Goal: Complete application form

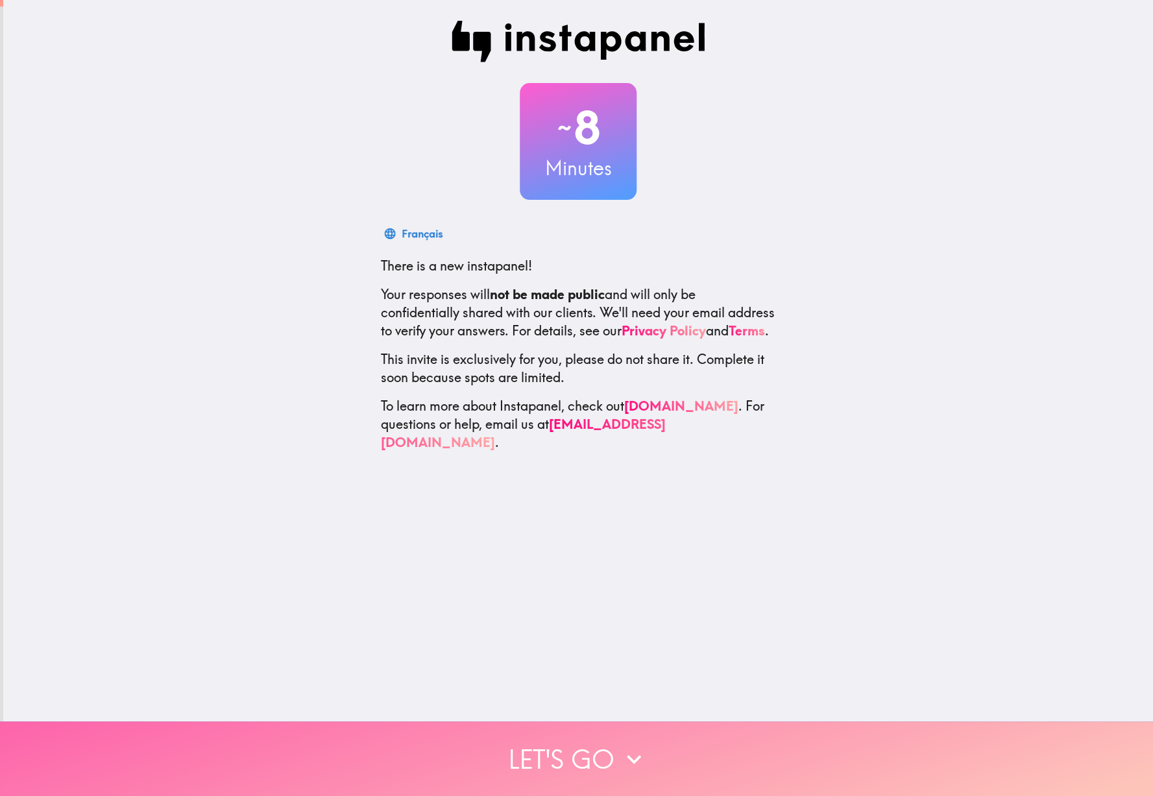
click at [634, 750] on icon "button" at bounding box center [634, 759] width 29 height 29
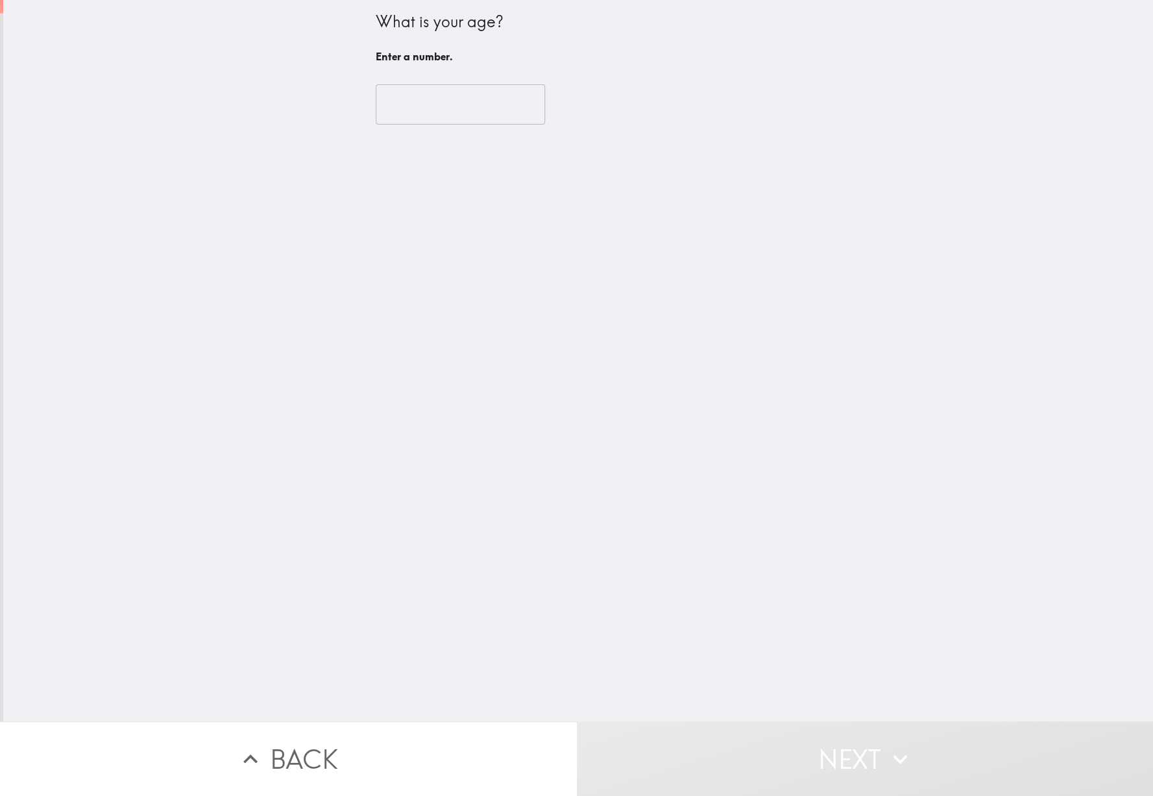
click at [456, 92] on input "number" at bounding box center [460, 104] width 169 height 40
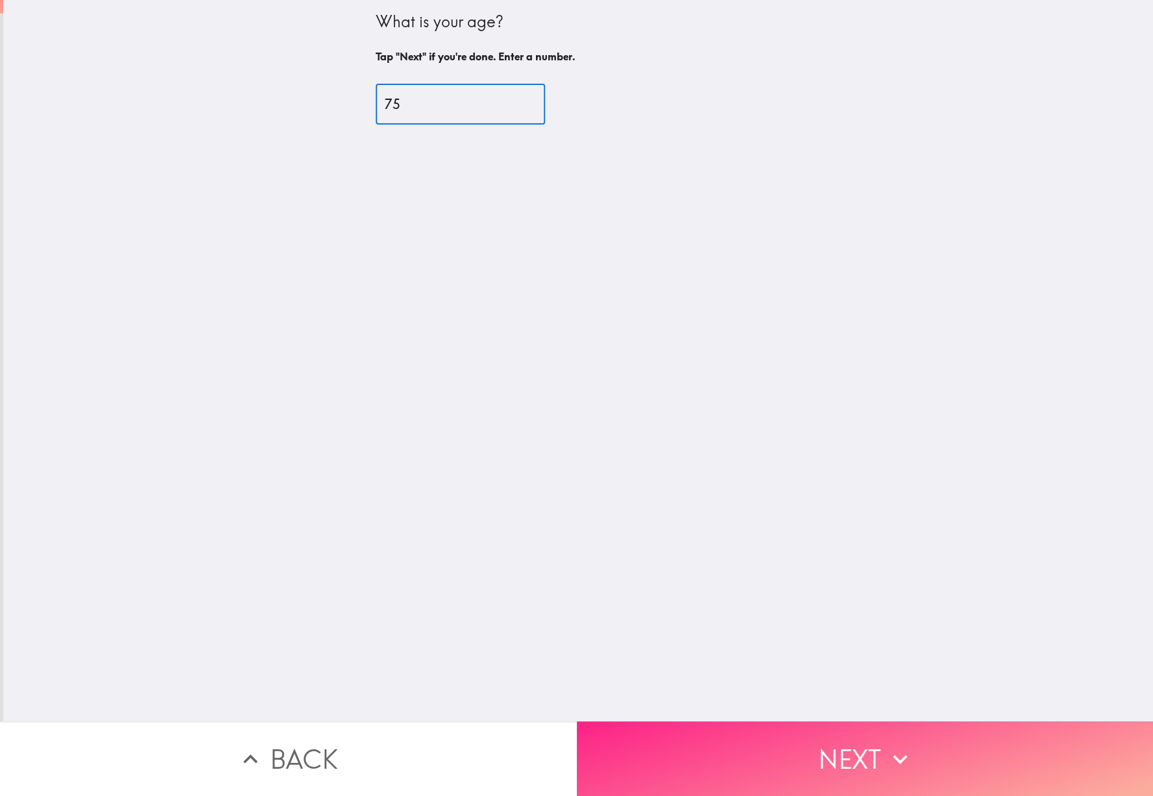
type input "75"
click at [853, 773] on button "Next" at bounding box center [865, 759] width 577 height 75
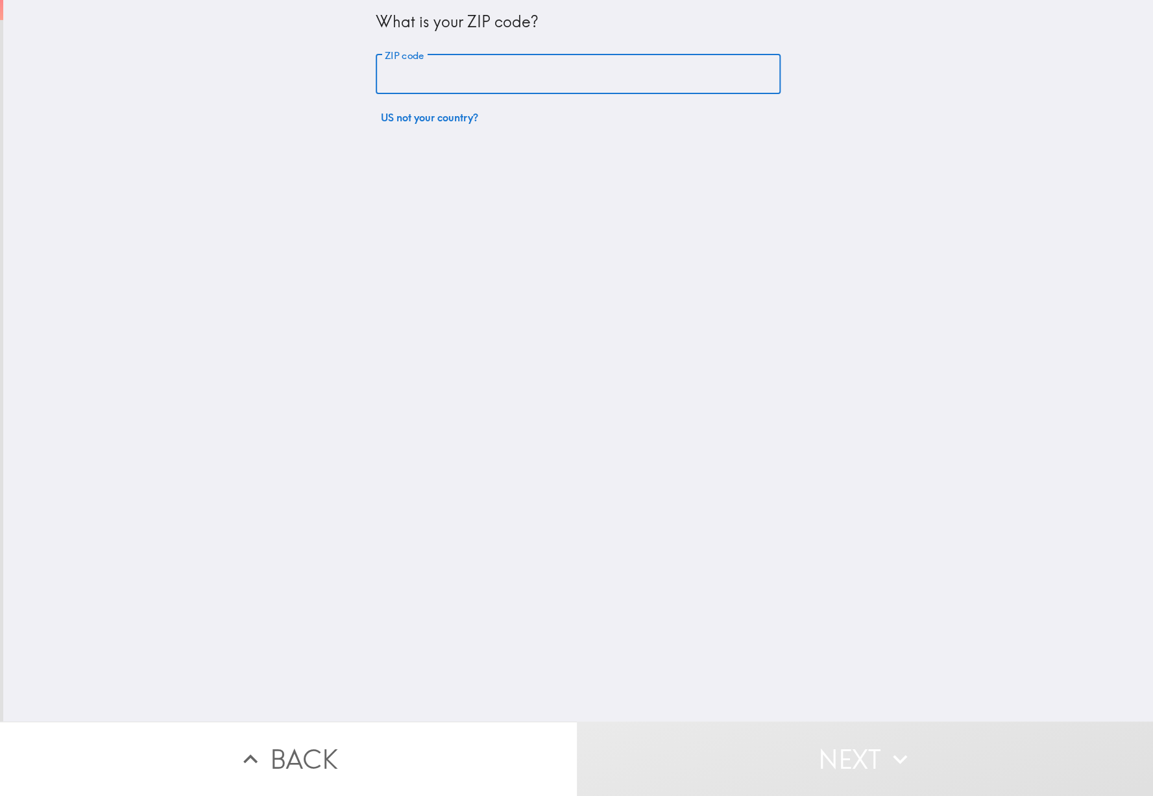
click at [504, 61] on input "ZIP code" at bounding box center [578, 75] width 405 height 40
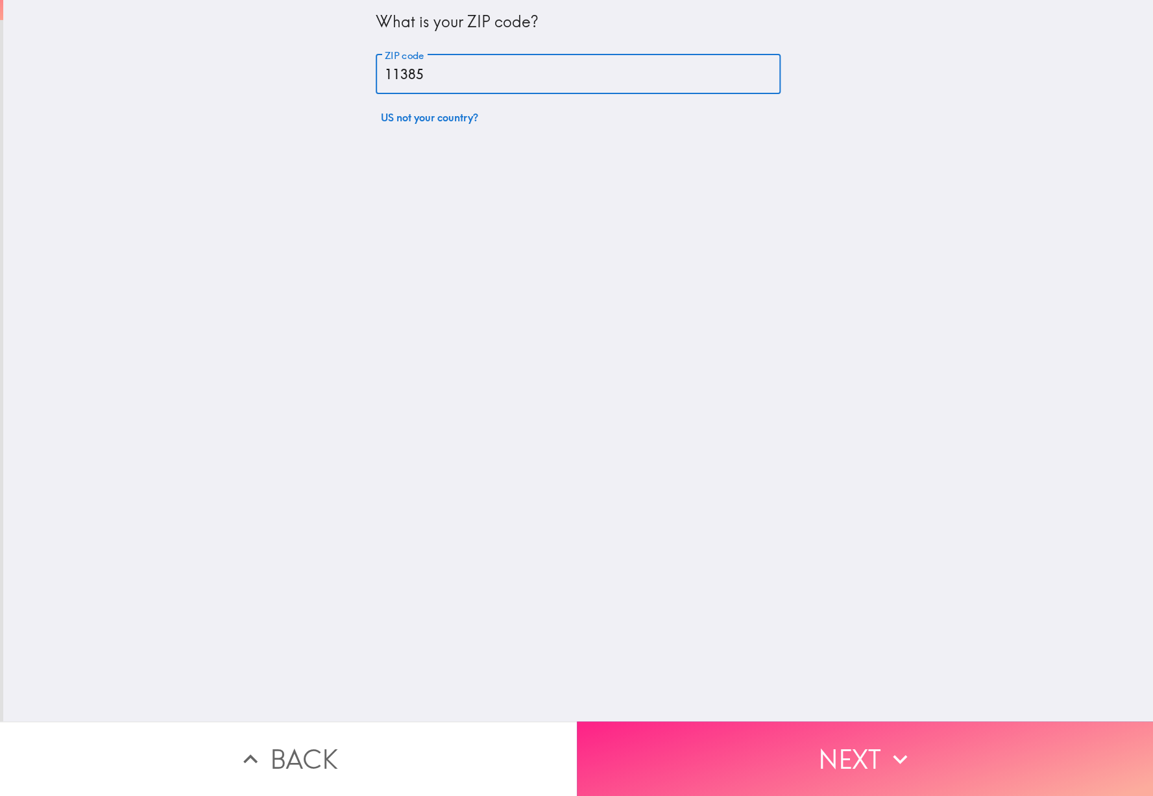
type input "11385"
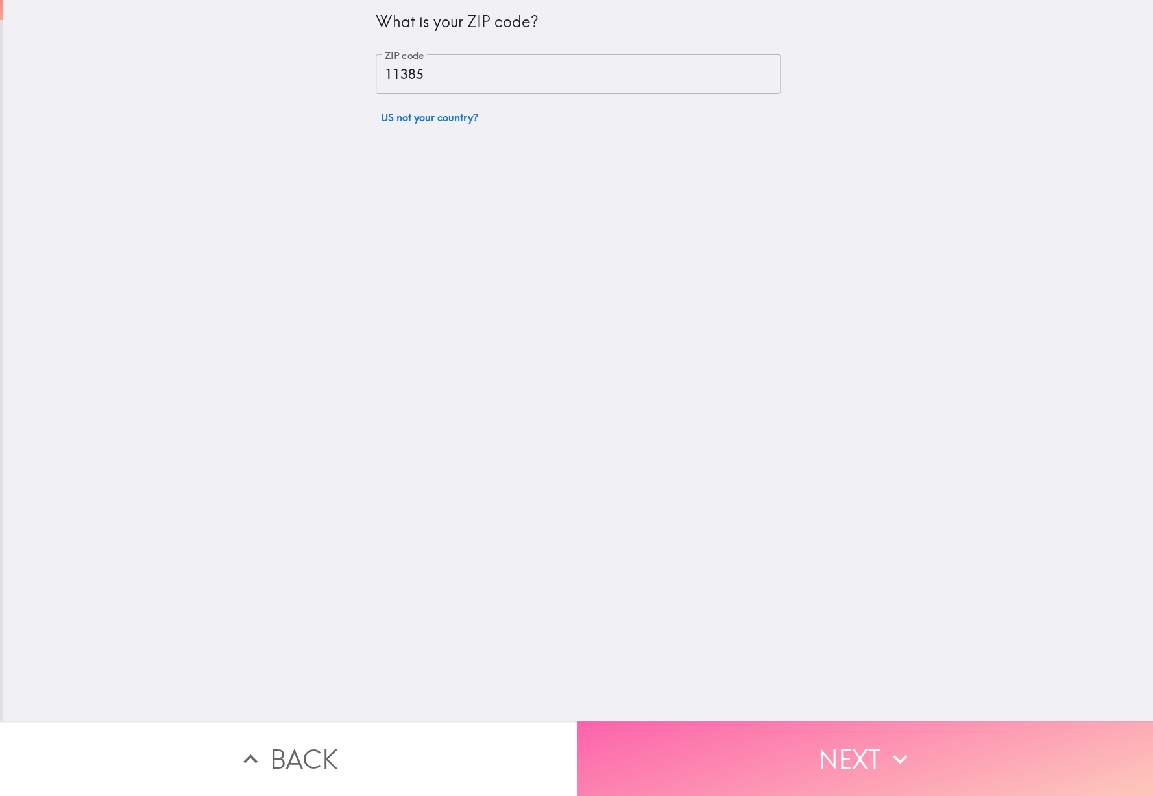
click at [884, 745] on button "Next" at bounding box center [865, 759] width 577 height 75
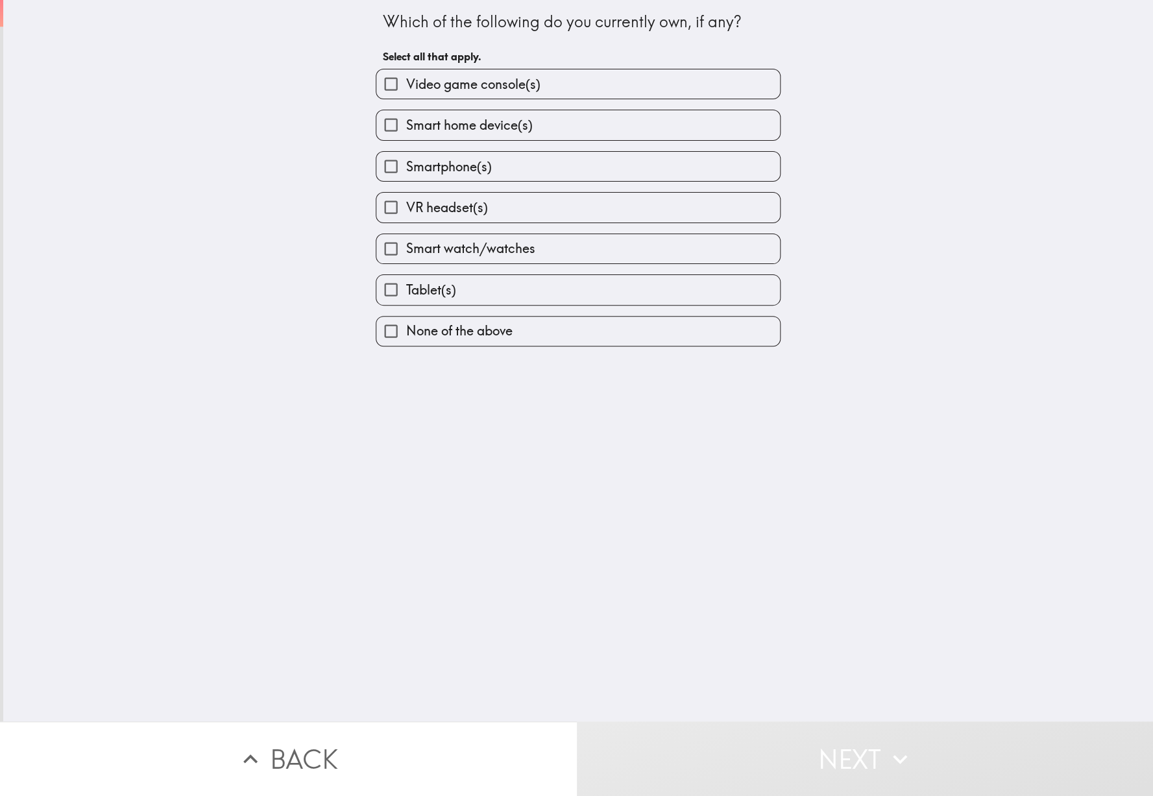
click at [507, 173] on label "Smartphone(s)" at bounding box center [578, 166] width 404 height 29
click at [489, 158] on div "Smartphone(s)" at bounding box center [572, 161] width 415 height 41
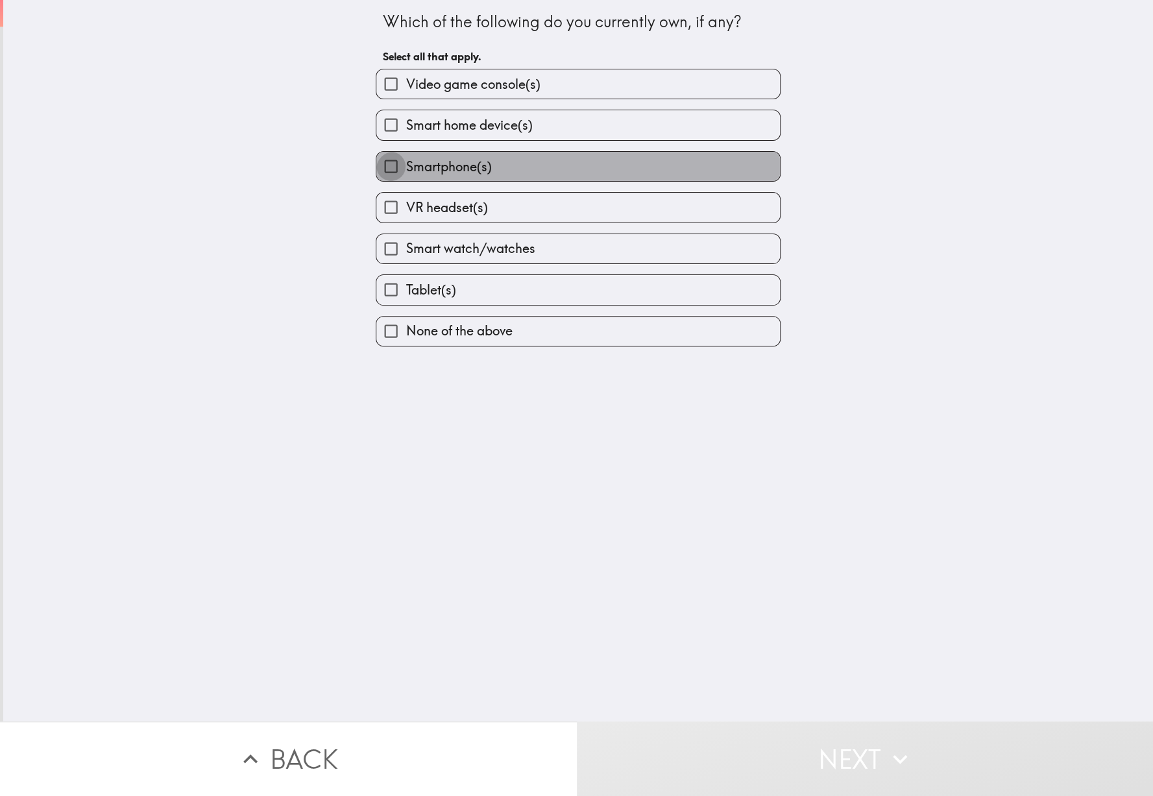
click at [398, 181] on input "Smartphone(s)" at bounding box center [390, 166] width 29 height 29
checkbox input "true"
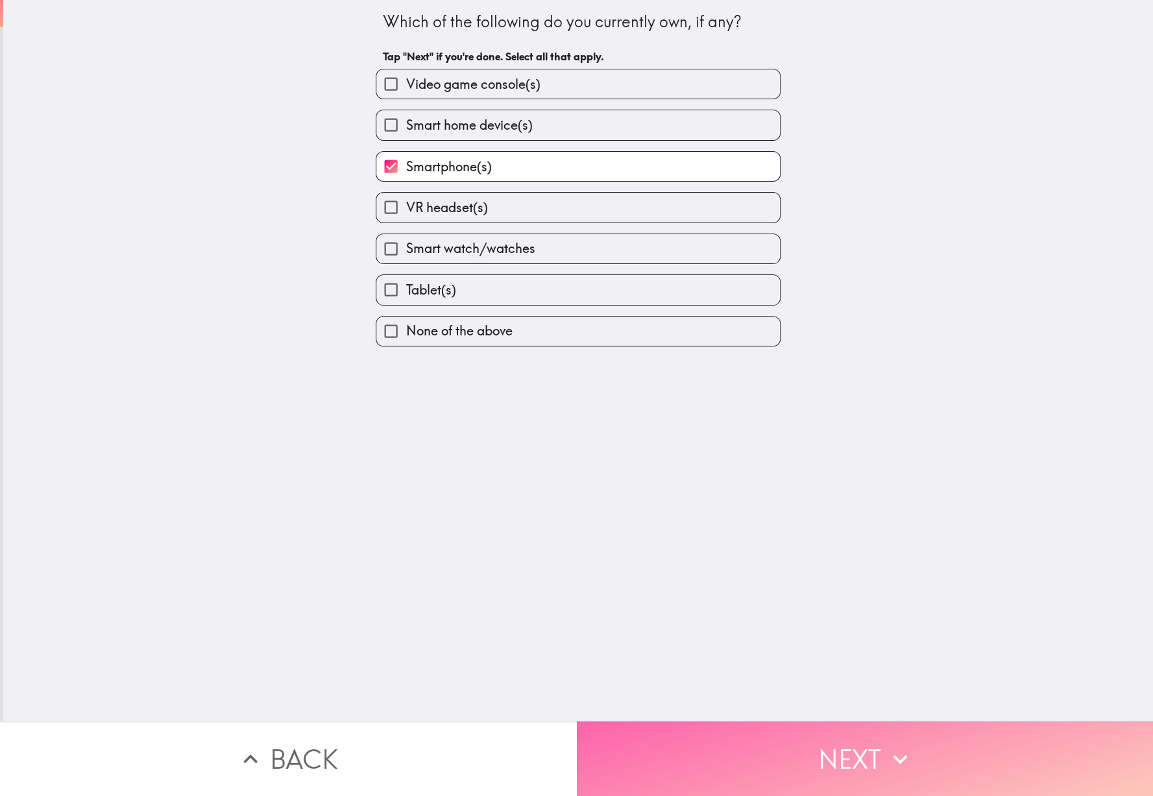
click at [852, 774] on button "Next" at bounding box center [865, 759] width 577 height 75
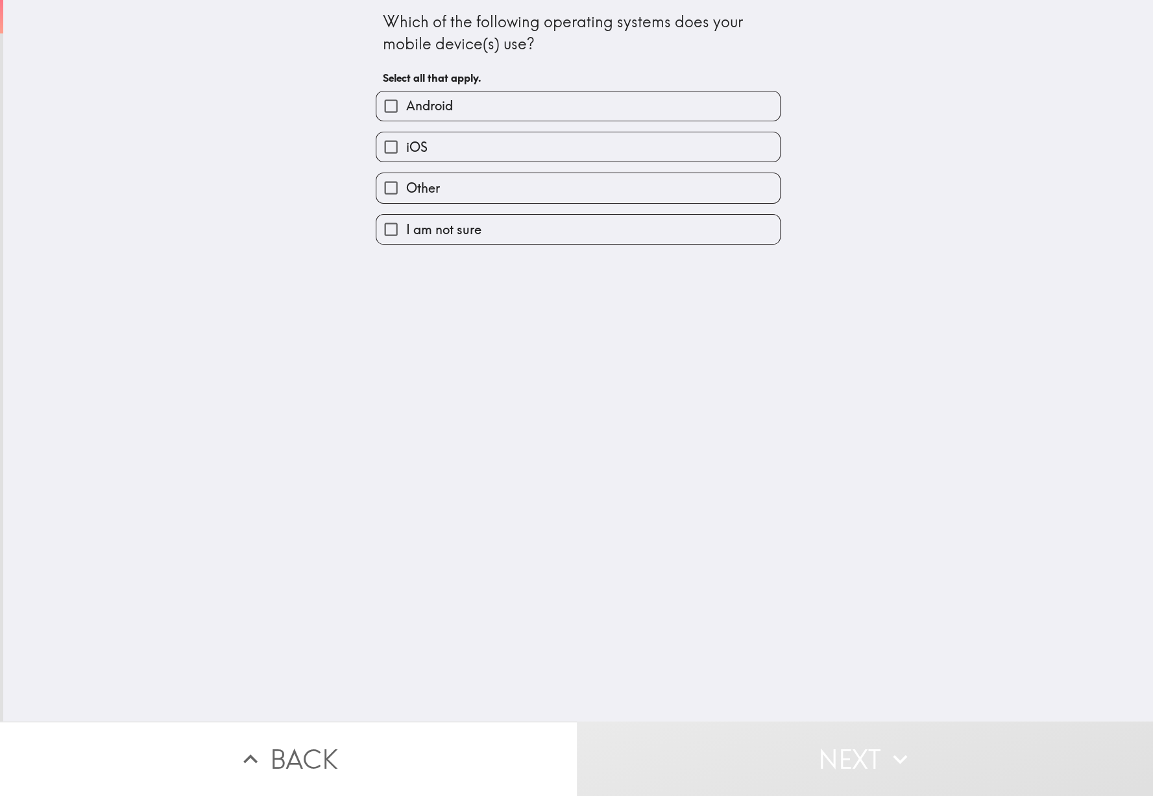
click at [532, 153] on label "iOS" at bounding box center [578, 146] width 404 height 29
click at [406, 153] on input "iOS" at bounding box center [390, 146] width 29 height 29
checkbox input "true"
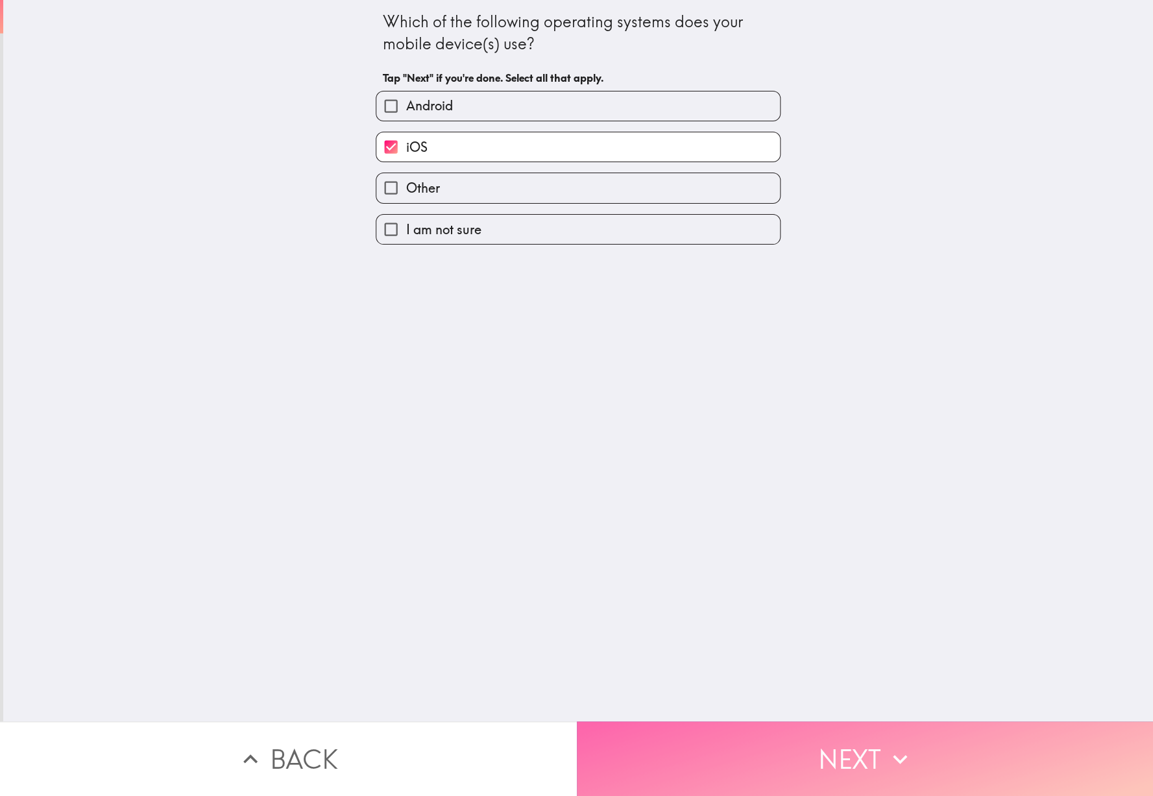
click at [902, 765] on icon "button" at bounding box center [900, 759] width 29 height 29
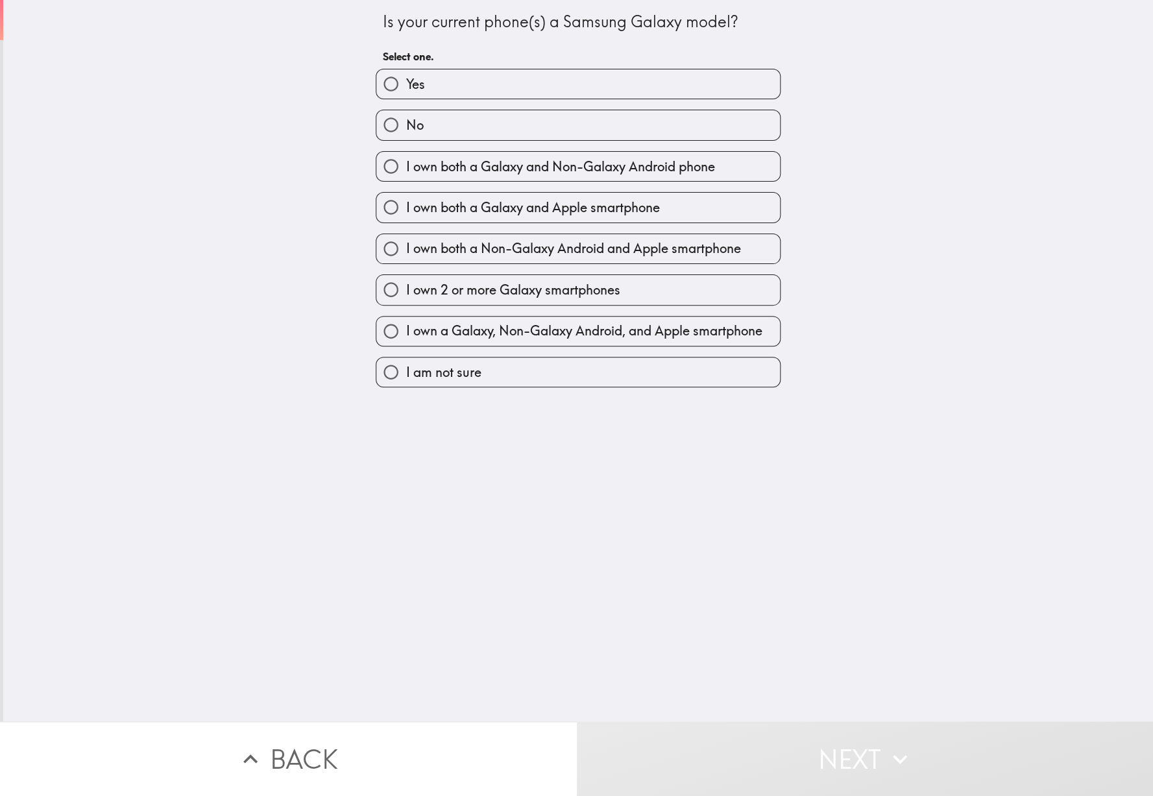
click at [517, 133] on label "No" at bounding box center [578, 124] width 404 height 29
click at [389, 136] on input "No" at bounding box center [390, 124] width 29 height 29
radio input "true"
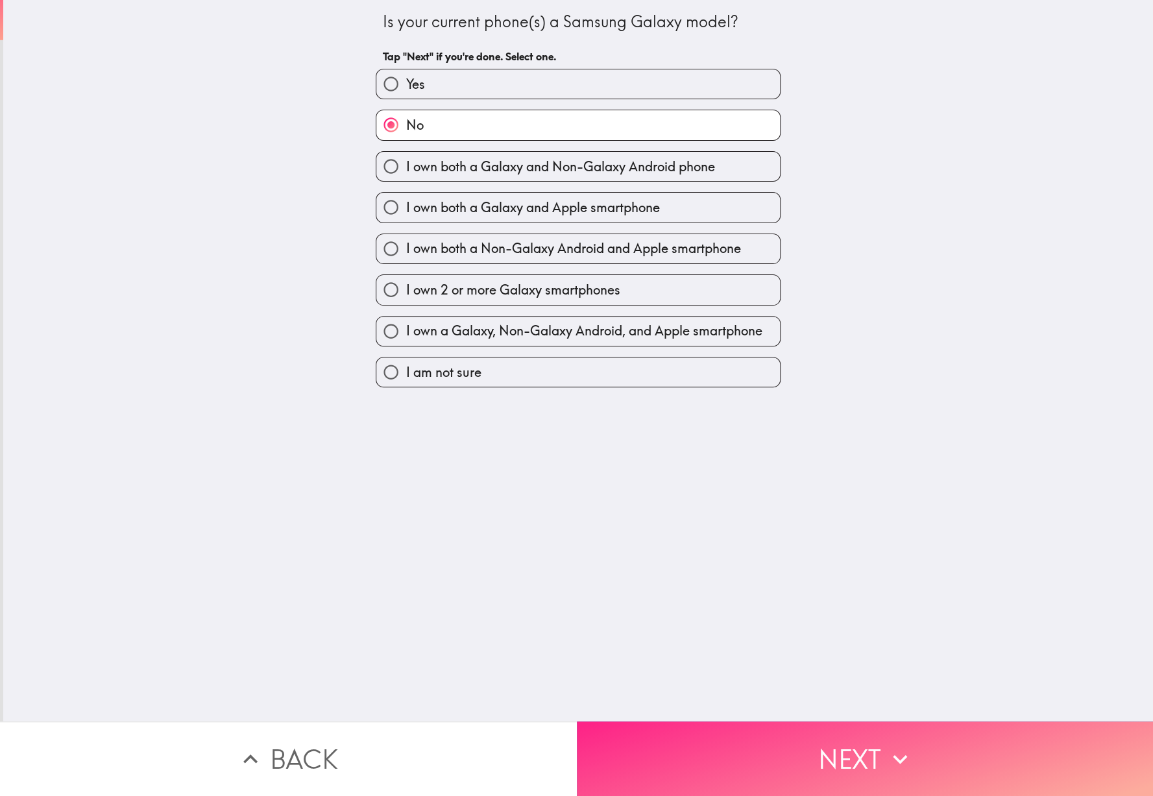
click at [905, 754] on icon "button" at bounding box center [900, 759] width 29 height 29
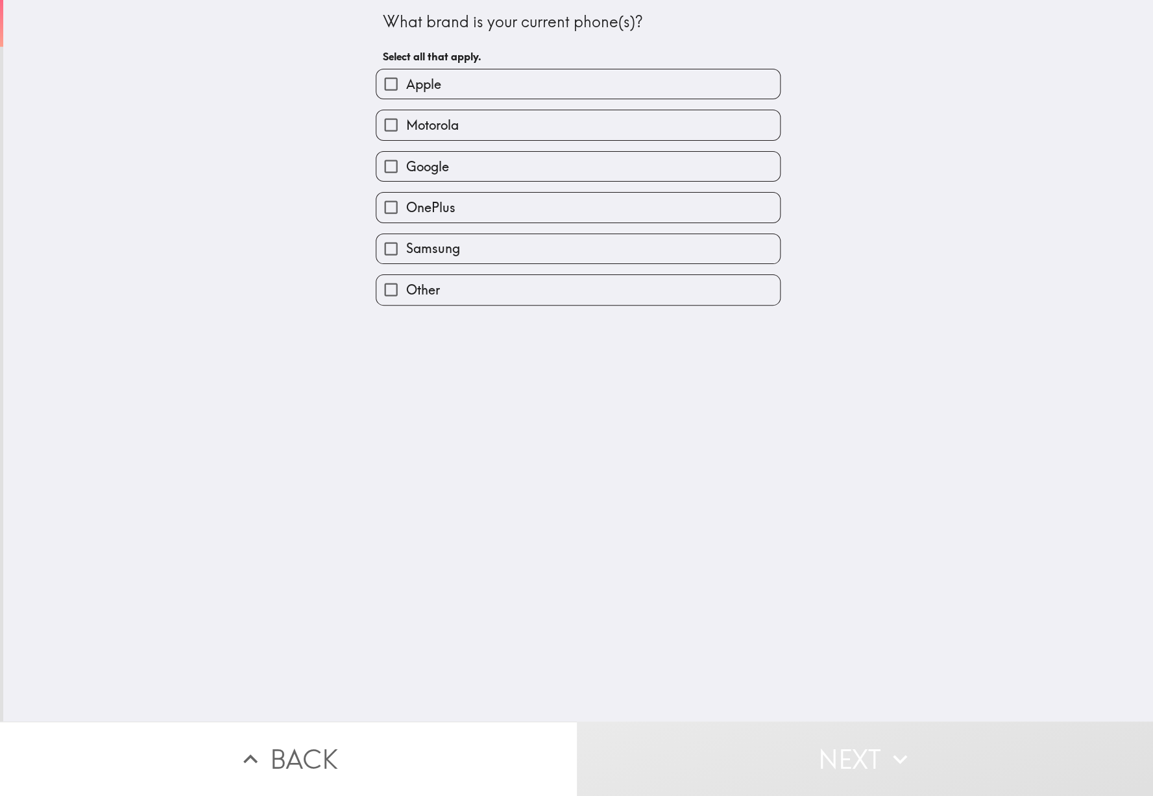
click at [515, 90] on label "Apple" at bounding box center [578, 83] width 404 height 29
click at [406, 90] on input "Apple" at bounding box center [390, 83] width 29 height 29
checkbox input "true"
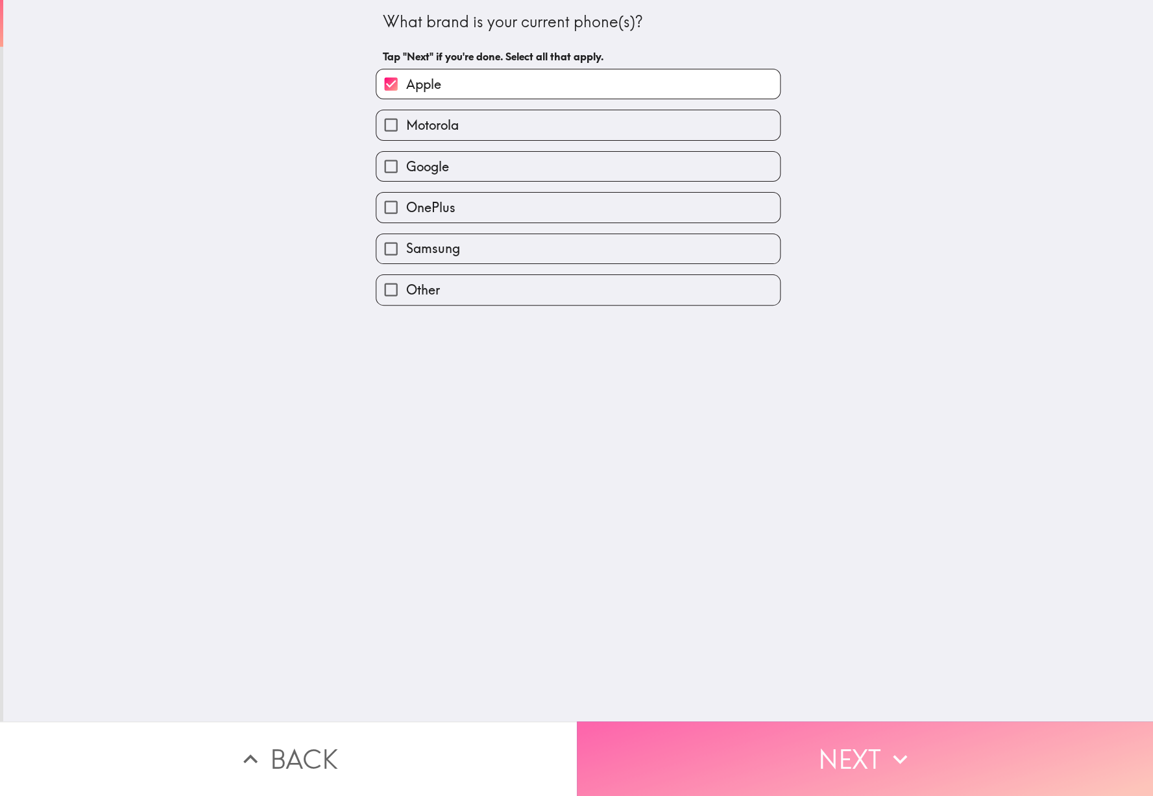
click at [892, 757] on icon "button" at bounding box center [900, 759] width 29 height 29
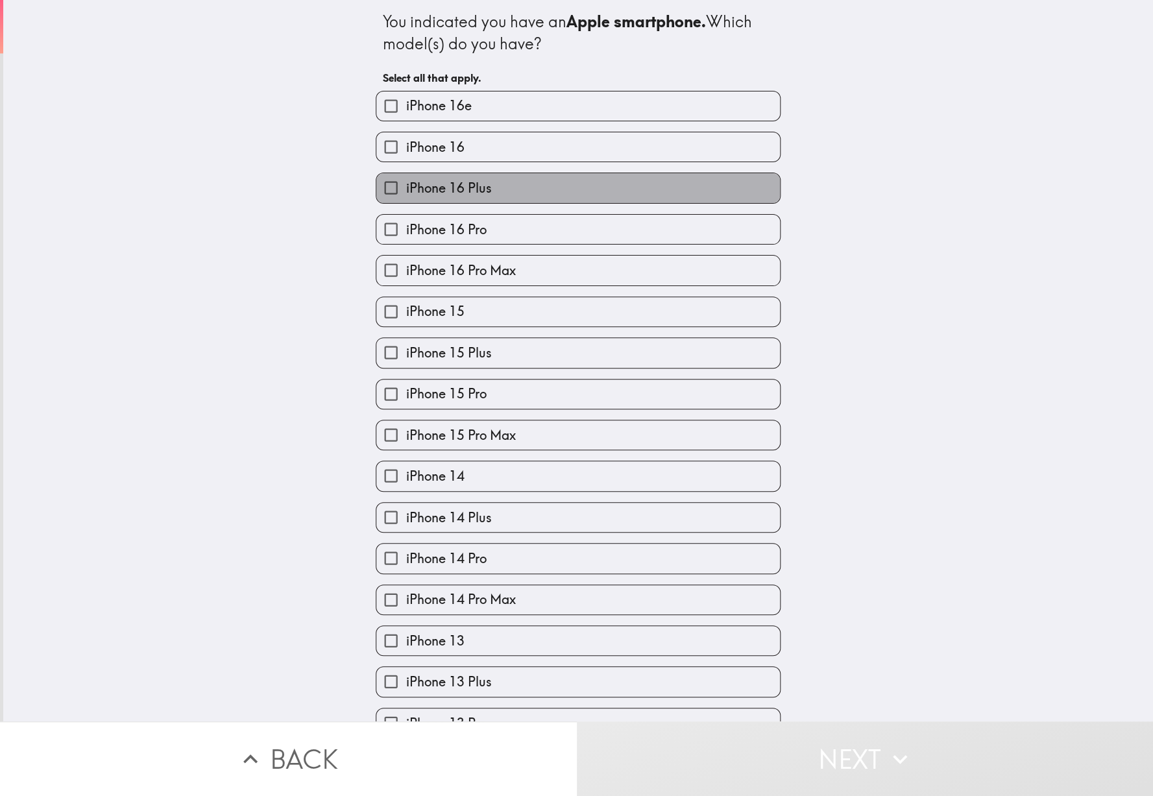
click at [457, 193] on label "iPhone 16 Plus" at bounding box center [578, 187] width 404 height 29
click at [406, 193] on input "iPhone 16 Plus" at bounding box center [390, 187] width 29 height 29
checkbox input "true"
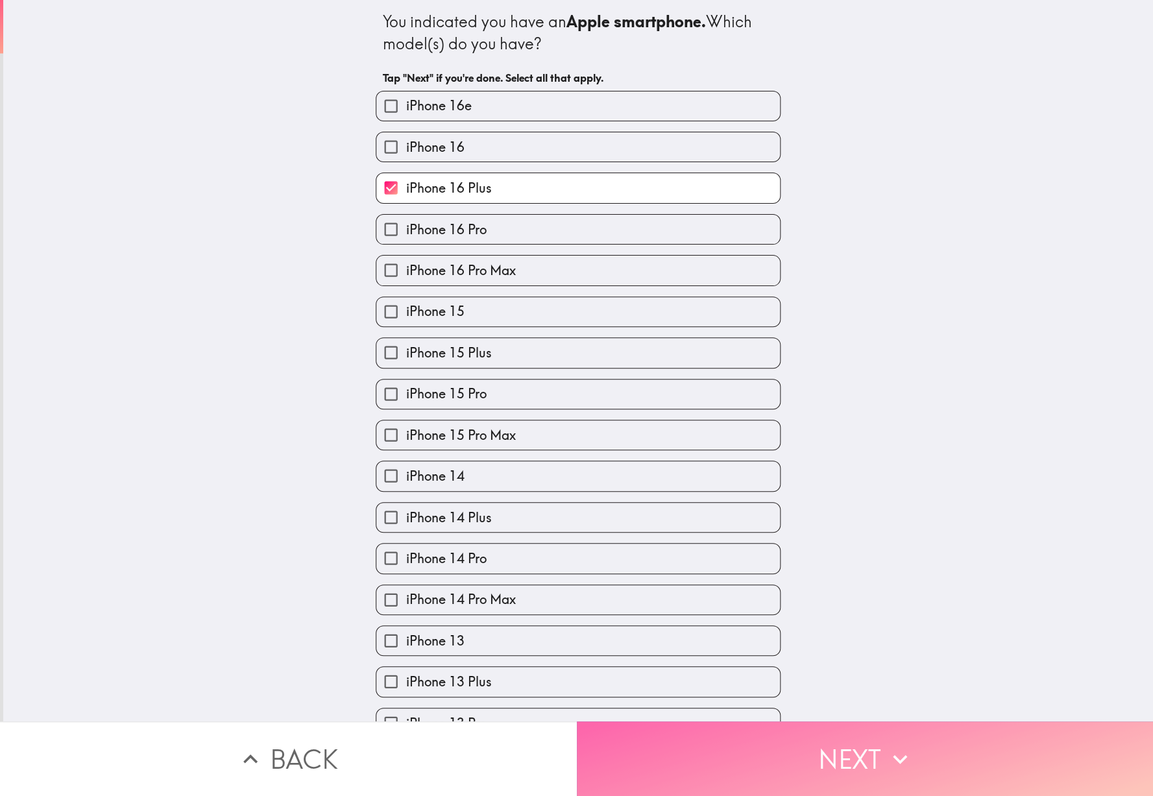
click at [899, 756] on icon "button" at bounding box center [900, 759] width 29 height 29
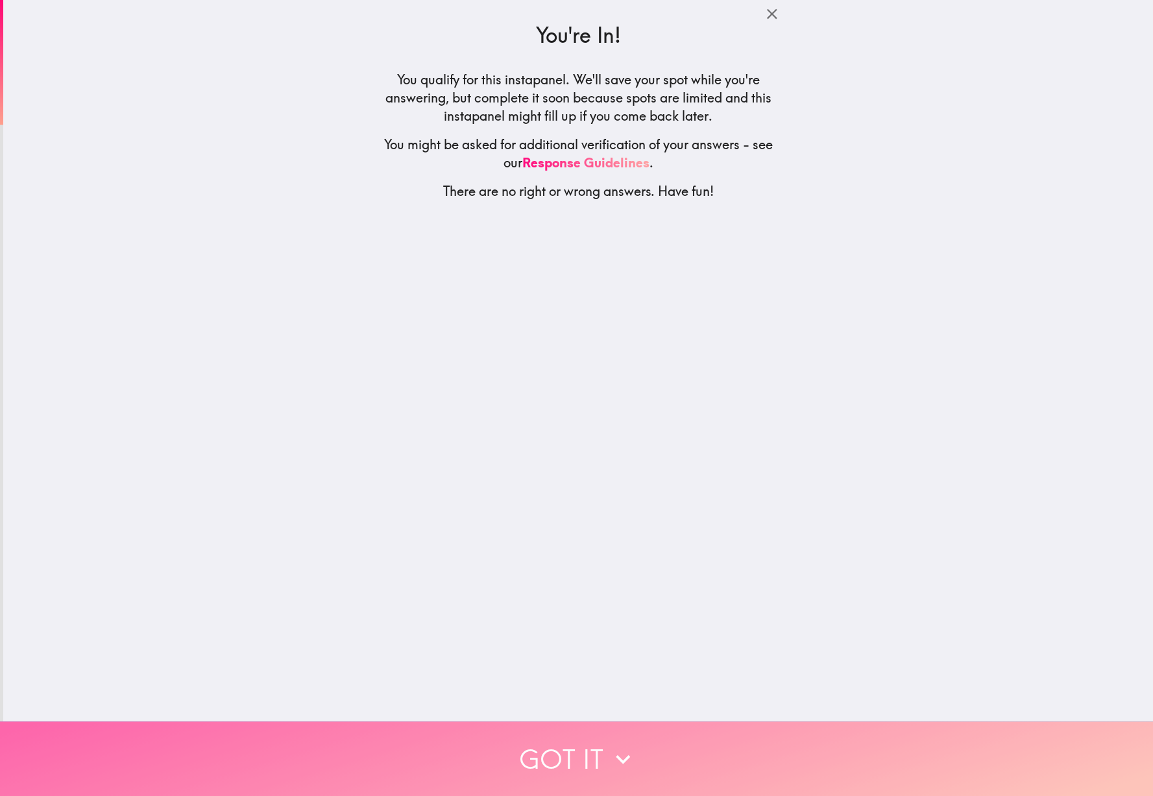
click at [621, 756] on icon "button" at bounding box center [623, 759] width 29 height 29
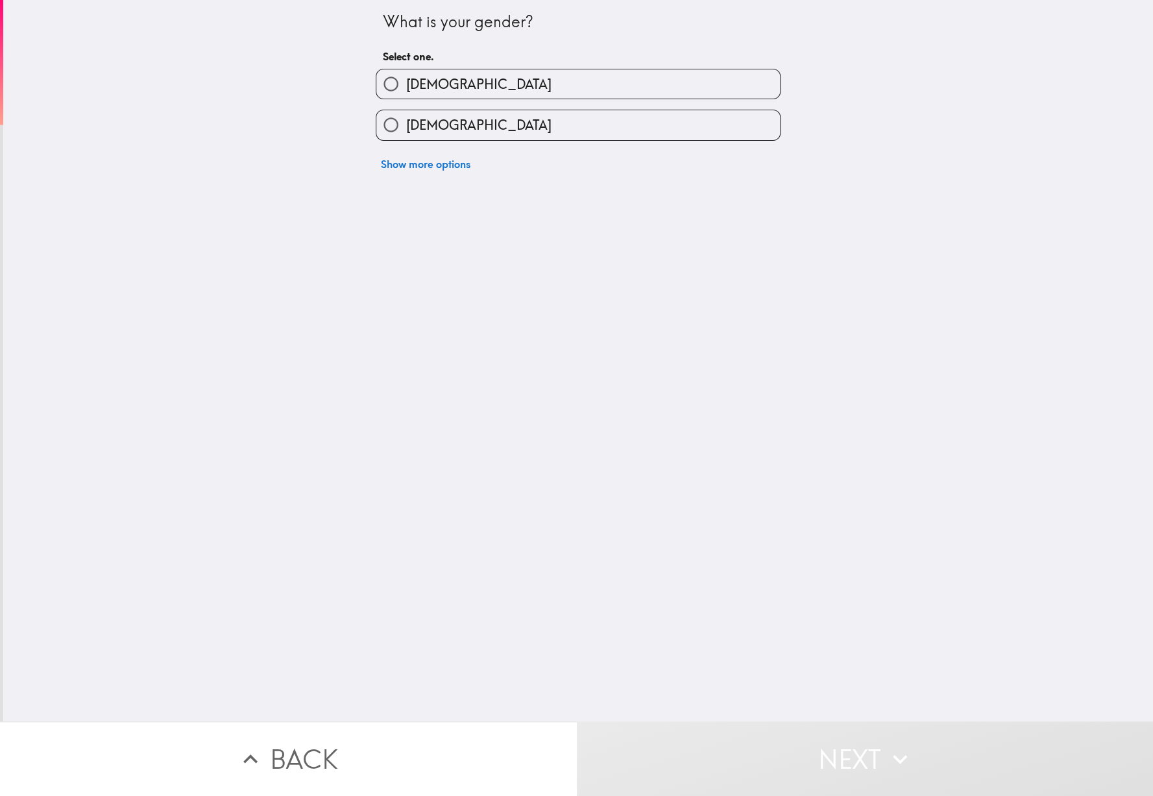
click at [514, 92] on label "[DEMOGRAPHIC_DATA]" at bounding box center [578, 83] width 404 height 29
click at [406, 92] on input "[DEMOGRAPHIC_DATA]" at bounding box center [390, 83] width 29 height 29
radio input "true"
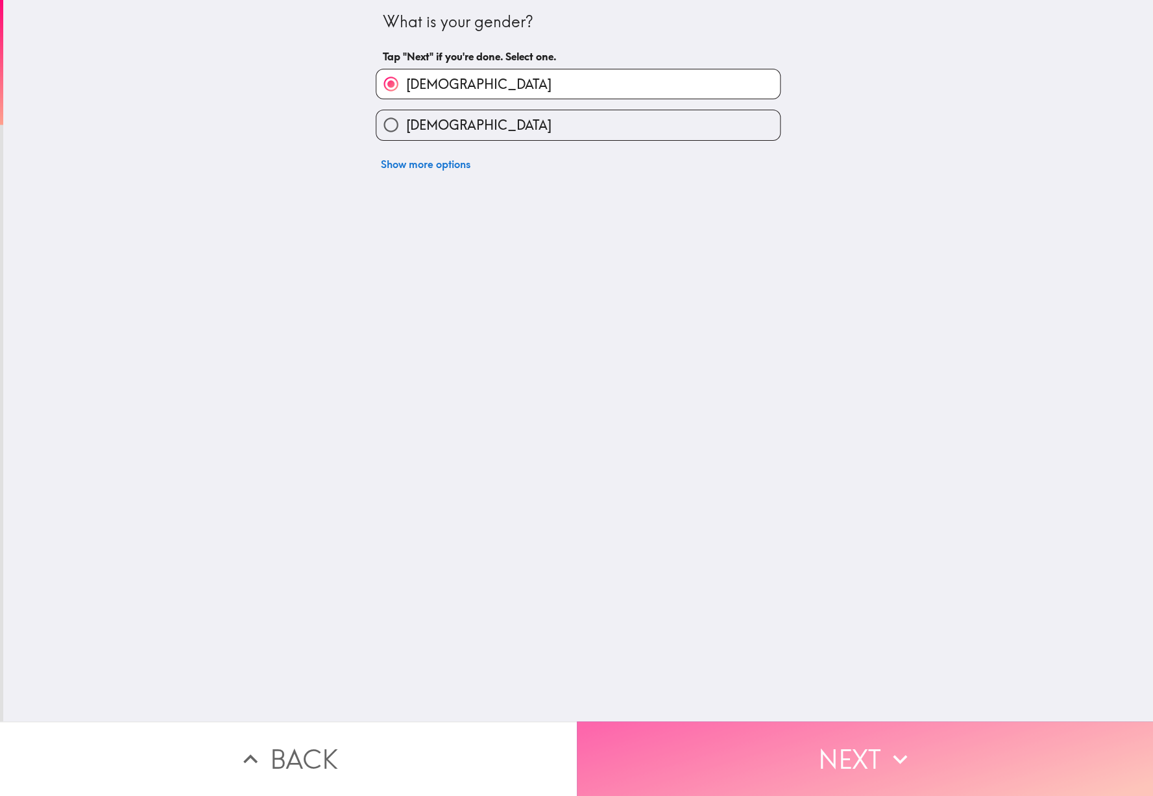
click at [899, 754] on icon "button" at bounding box center [900, 759] width 29 height 29
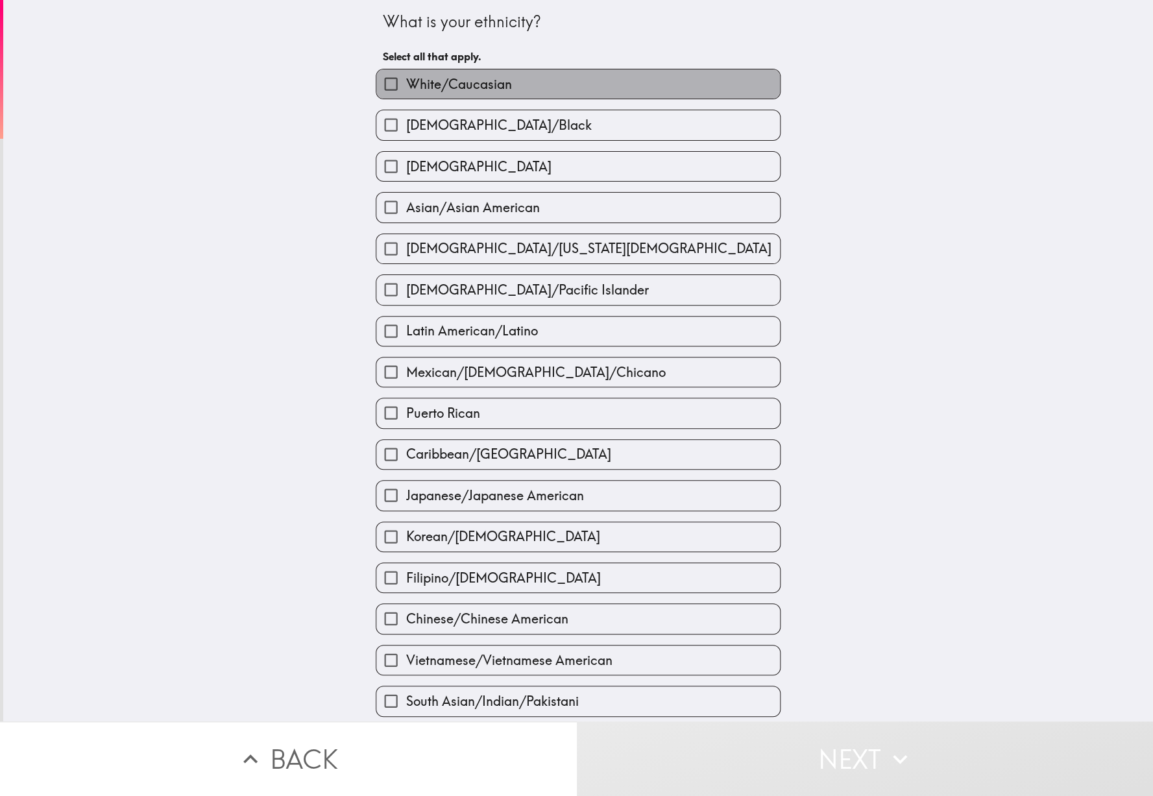
click at [612, 92] on label "White/Caucasian" at bounding box center [578, 83] width 404 height 29
click at [406, 92] on input "White/Caucasian" at bounding box center [390, 83] width 29 height 29
checkbox input "true"
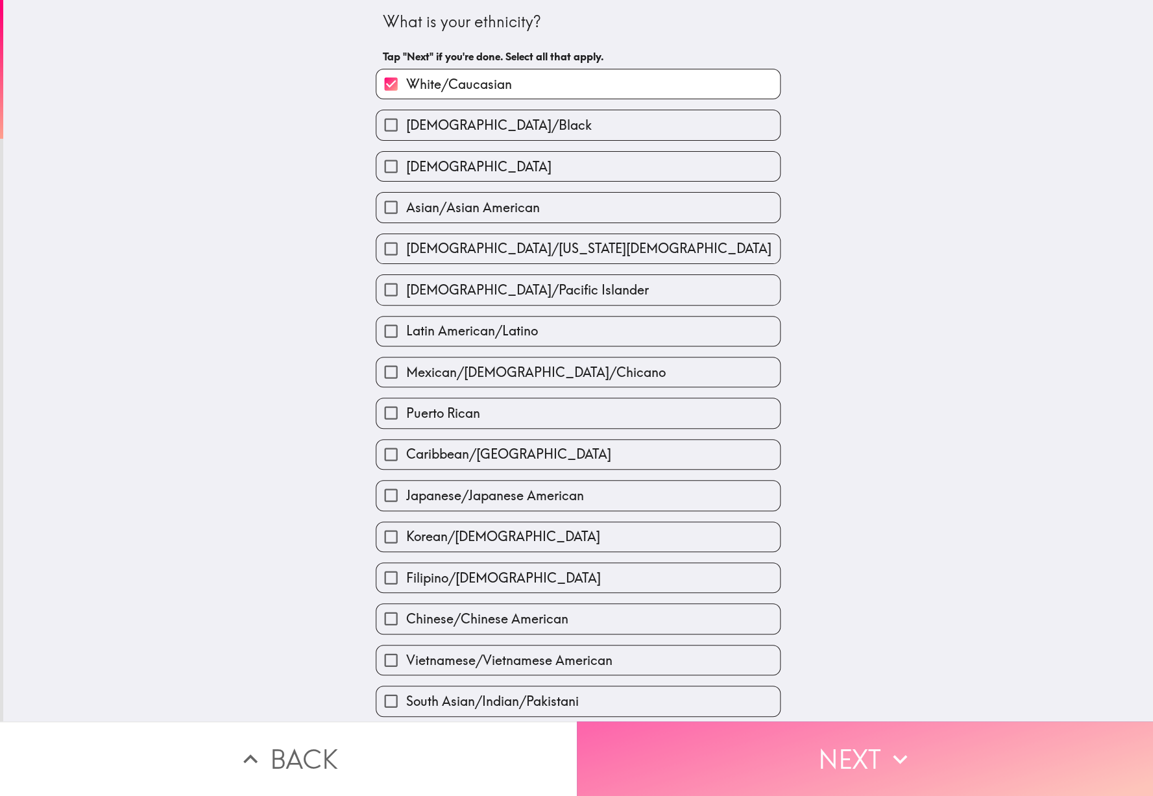
click at [901, 757] on icon "button" at bounding box center [900, 759] width 29 height 29
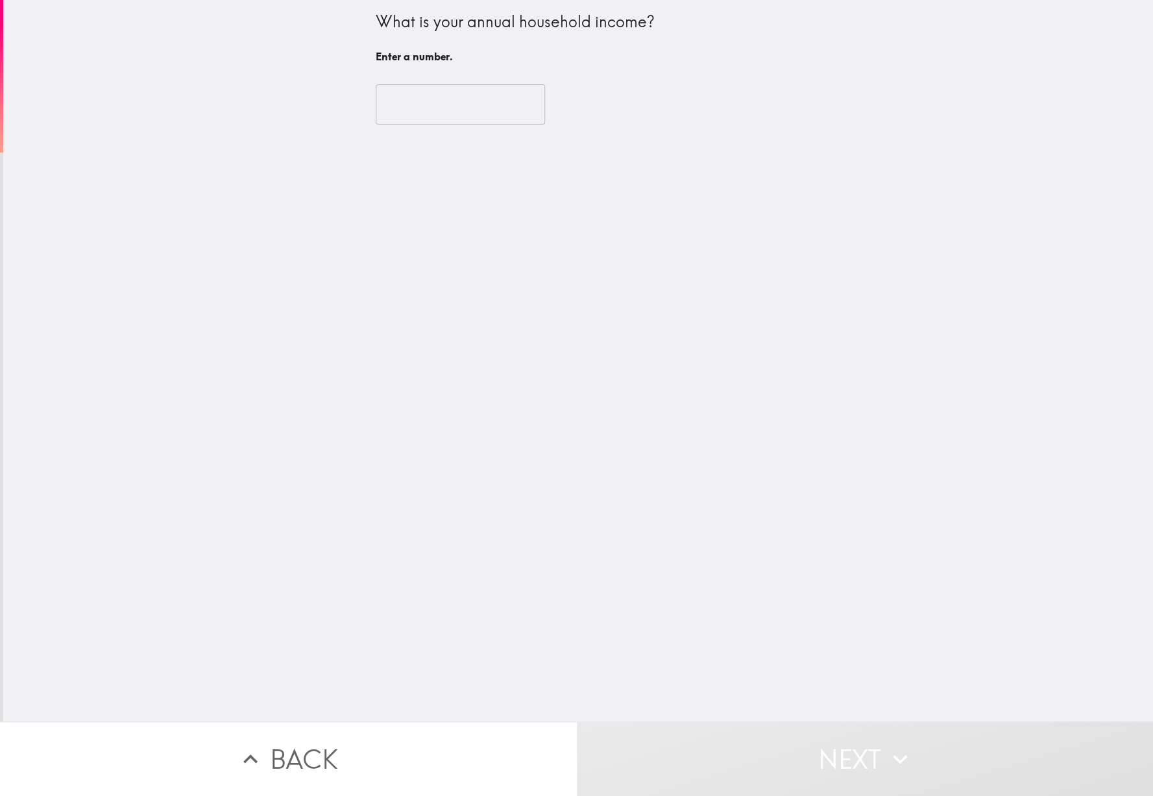
click at [473, 119] on input "number" at bounding box center [460, 104] width 169 height 40
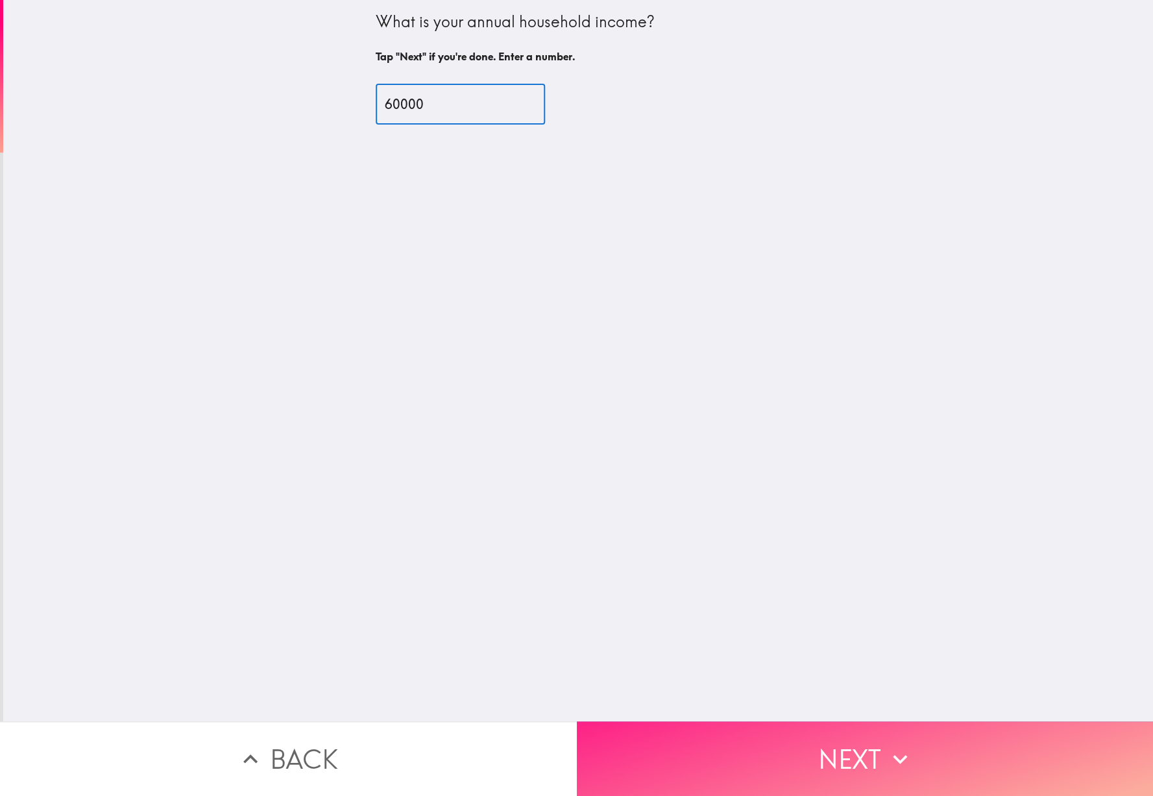
type input "60000"
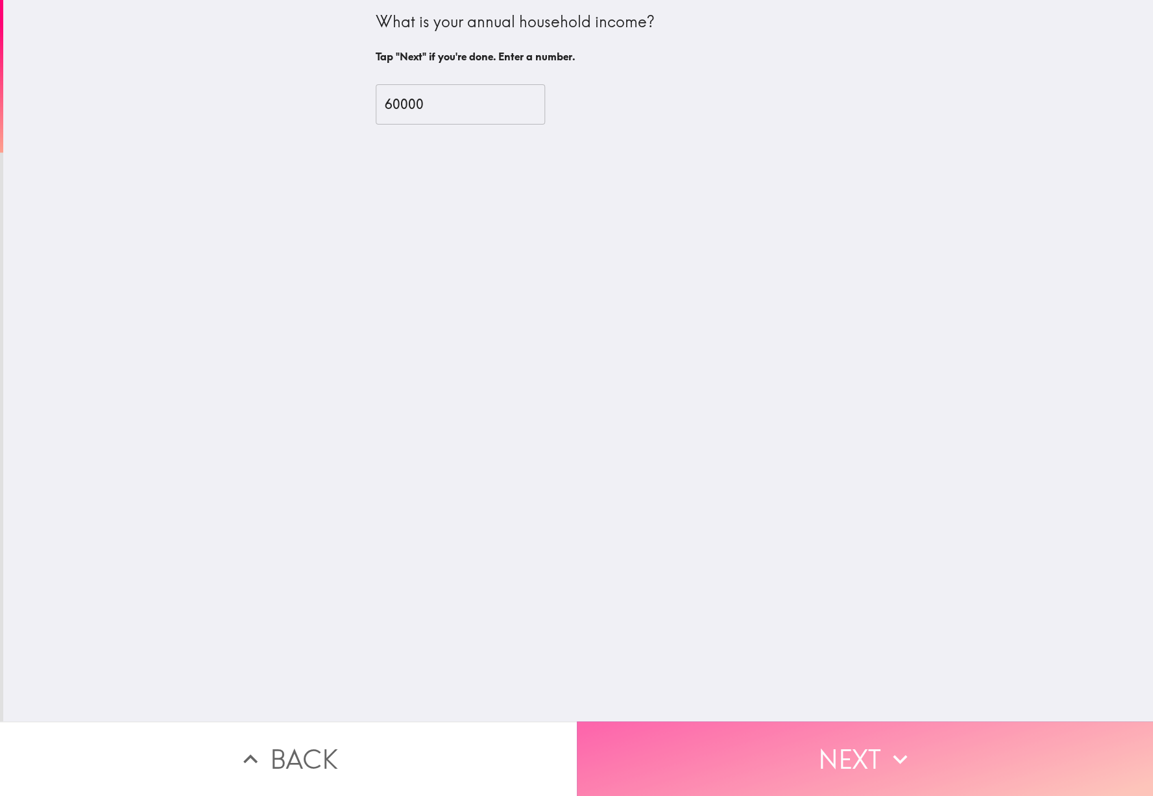
click at [876, 754] on button "Next" at bounding box center [865, 759] width 577 height 75
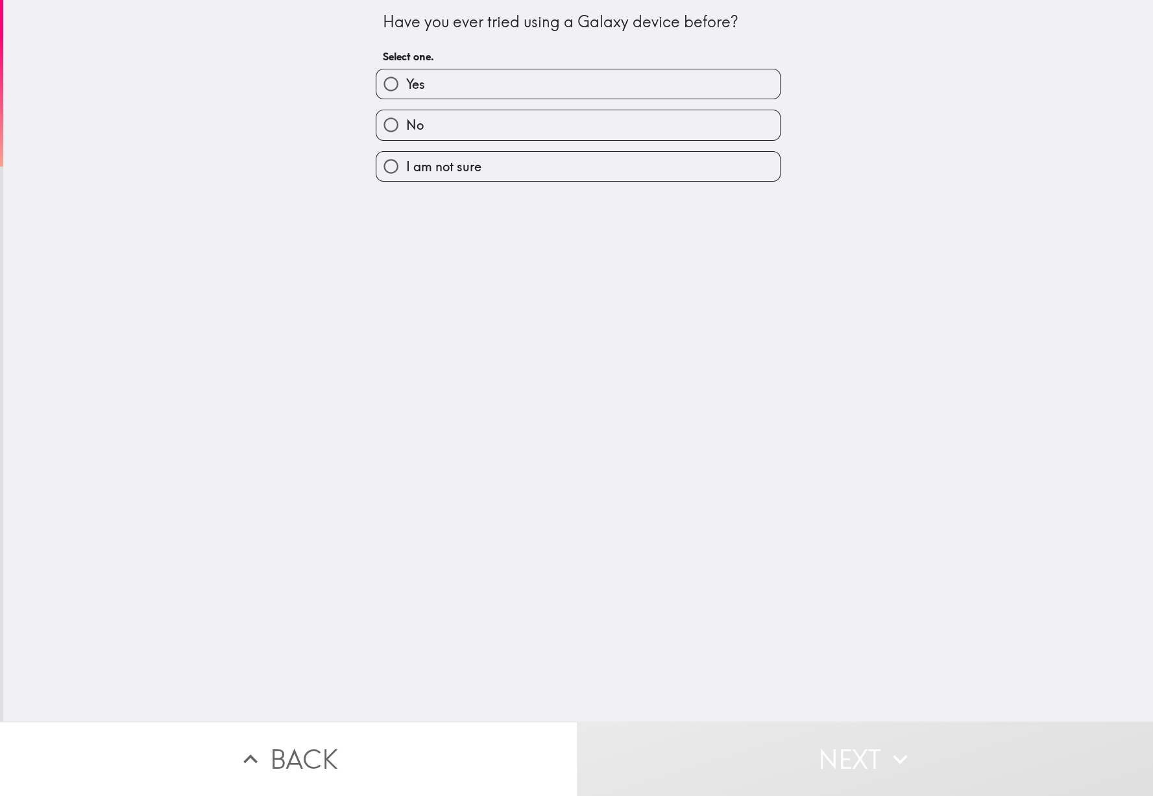
click at [509, 134] on label "No" at bounding box center [578, 124] width 404 height 29
click at [406, 134] on input "No" at bounding box center [390, 124] width 29 height 29
radio input "true"
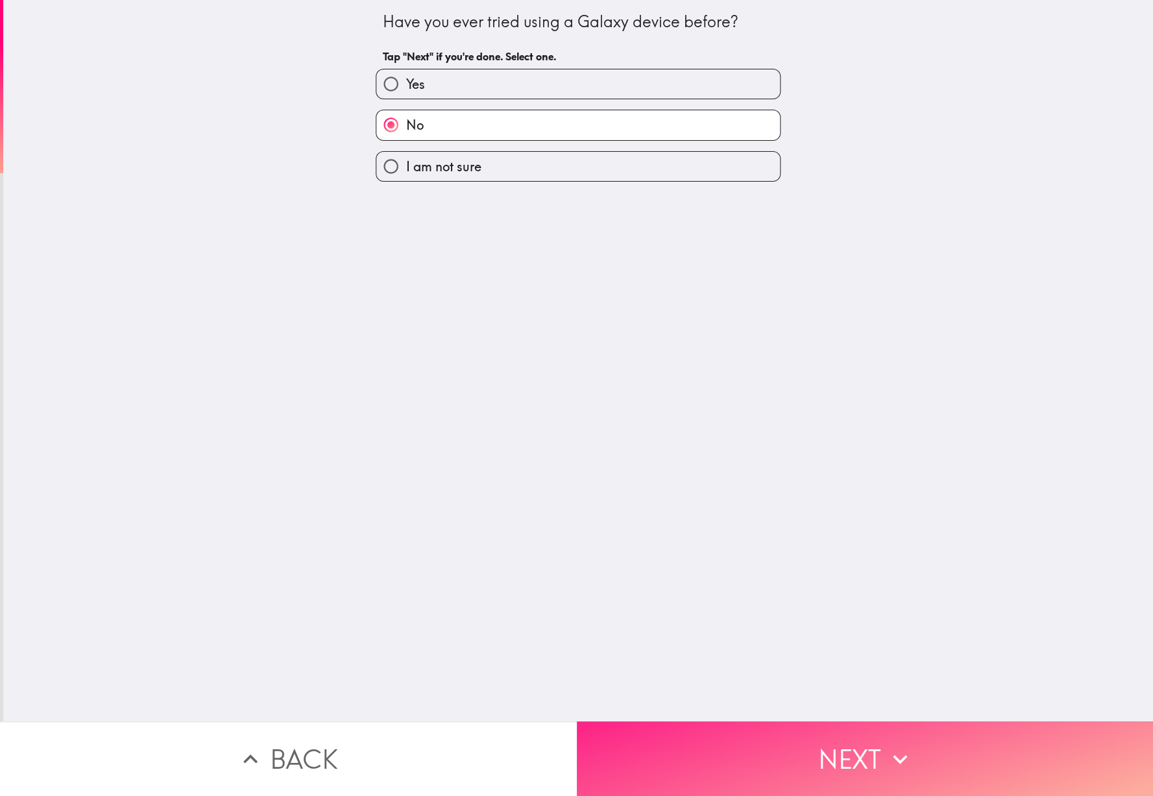
click at [896, 757] on icon "button" at bounding box center [900, 759] width 14 height 9
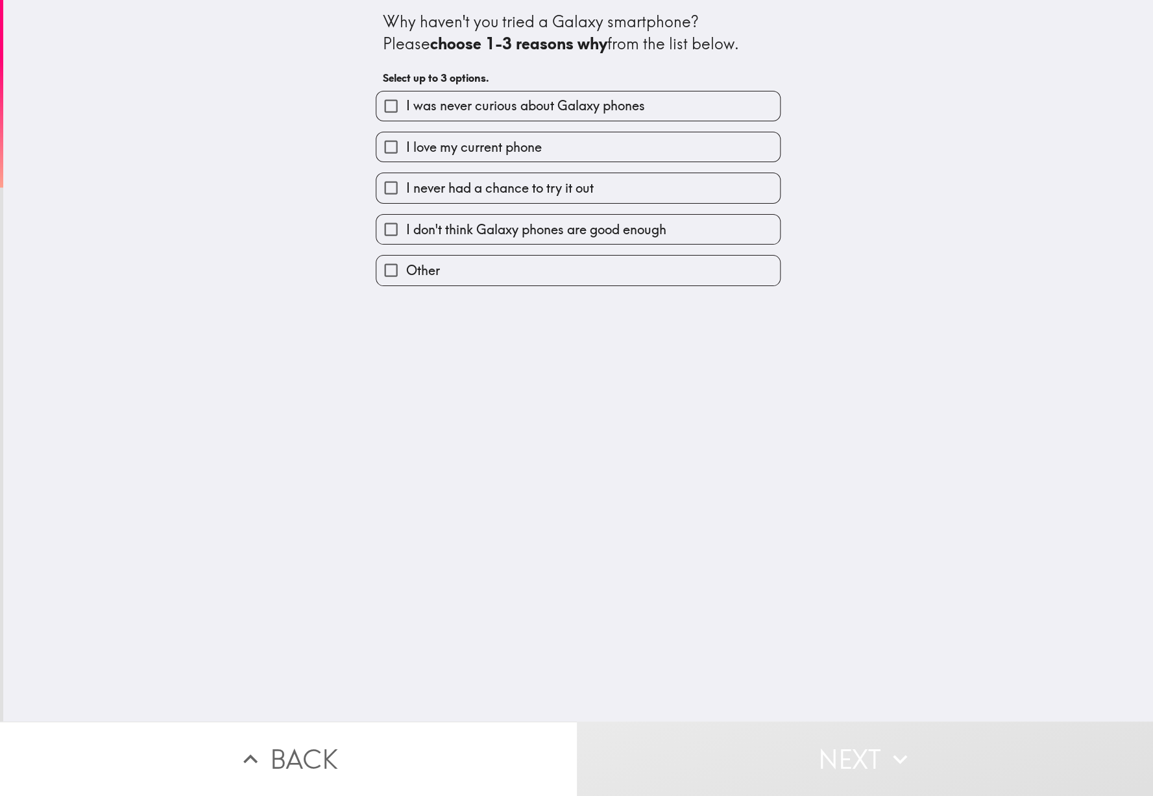
click at [534, 151] on span "I love my current phone" at bounding box center [474, 147] width 136 height 18
click at [406, 151] on input "I love my current phone" at bounding box center [390, 146] width 29 height 29
checkbox input "true"
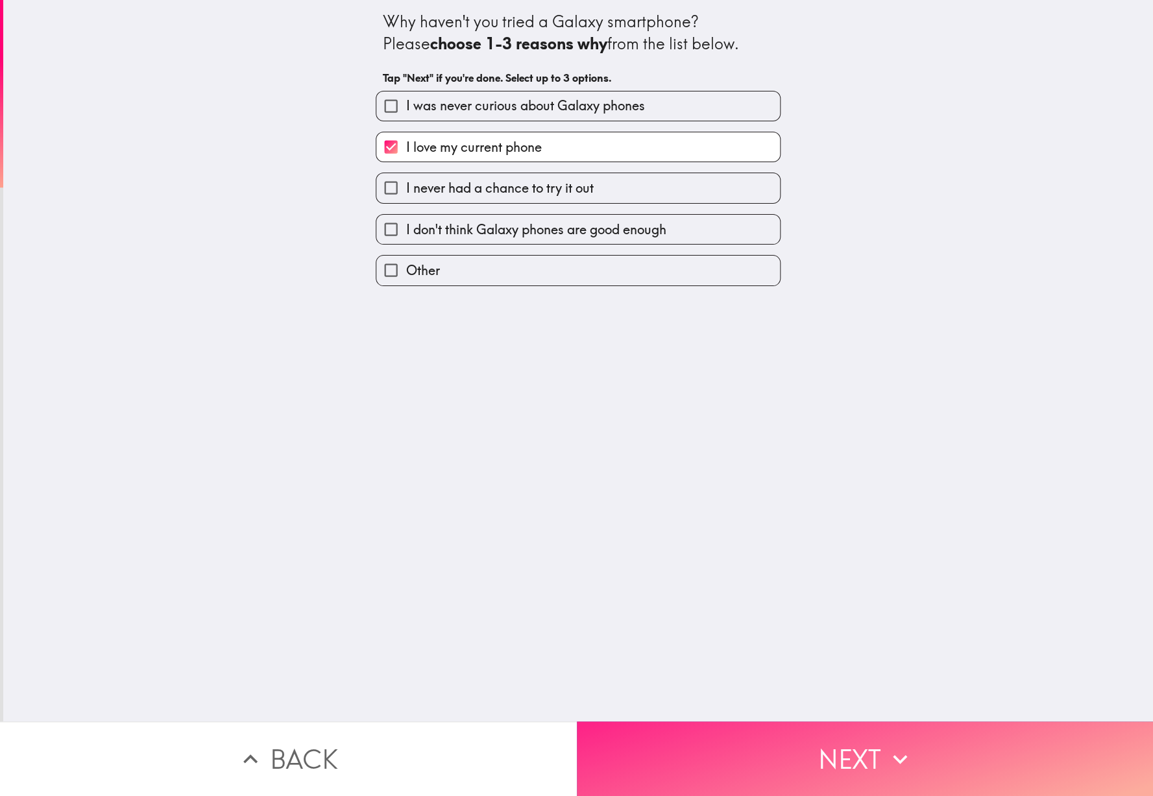
click at [896, 758] on icon "button" at bounding box center [900, 759] width 14 height 9
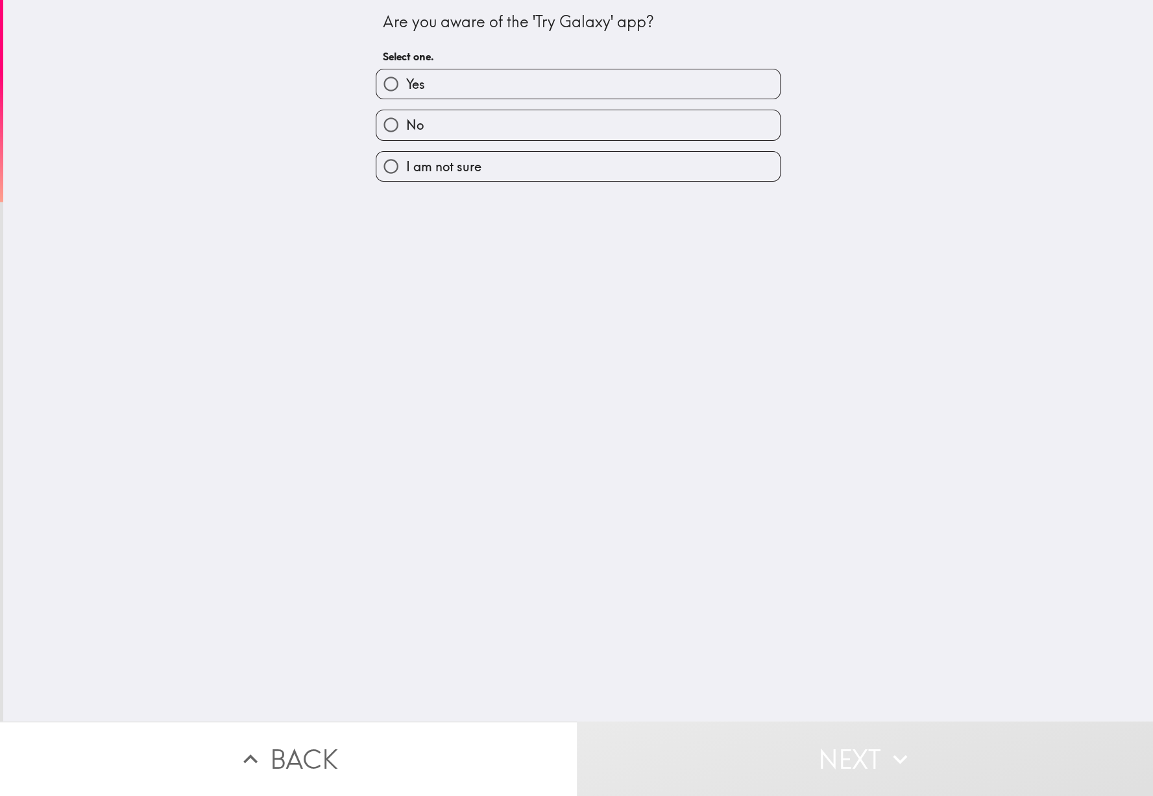
click at [517, 134] on label "No" at bounding box center [578, 124] width 404 height 29
click at [406, 134] on input "No" at bounding box center [390, 124] width 29 height 29
radio input "true"
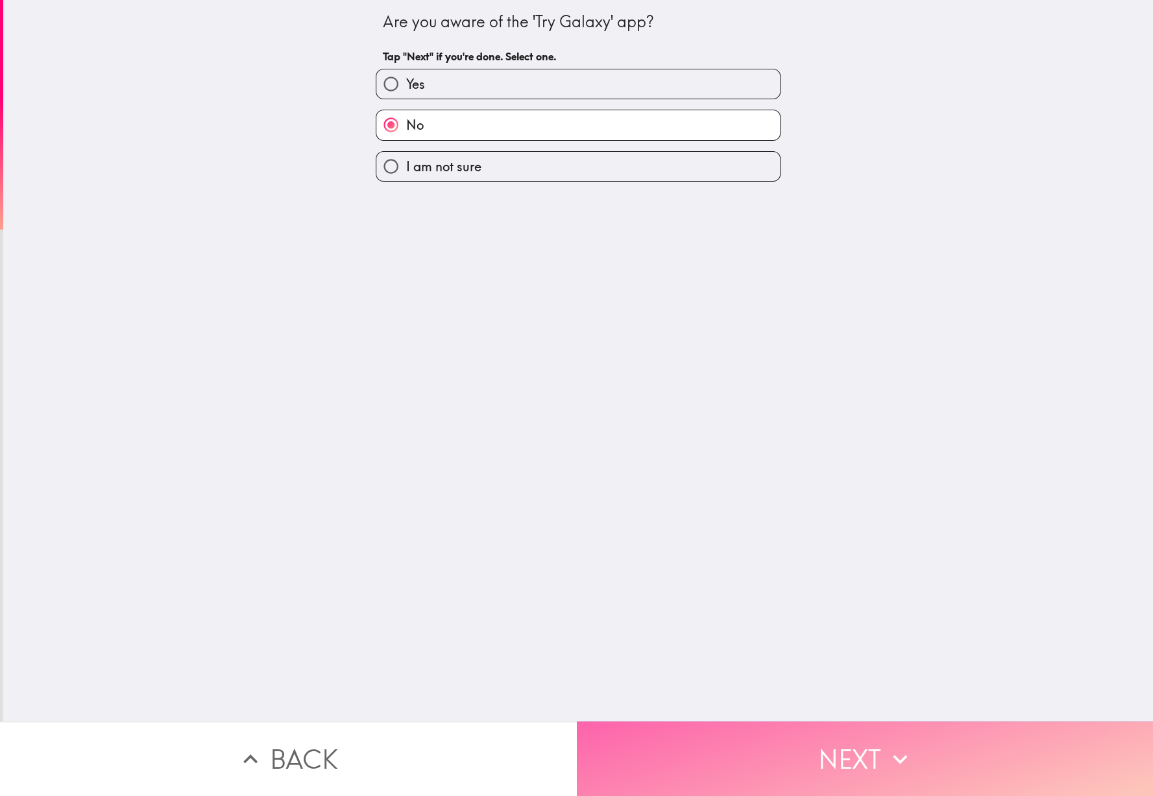
click at [903, 756] on icon "button" at bounding box center [900, 759] width 29 height 29
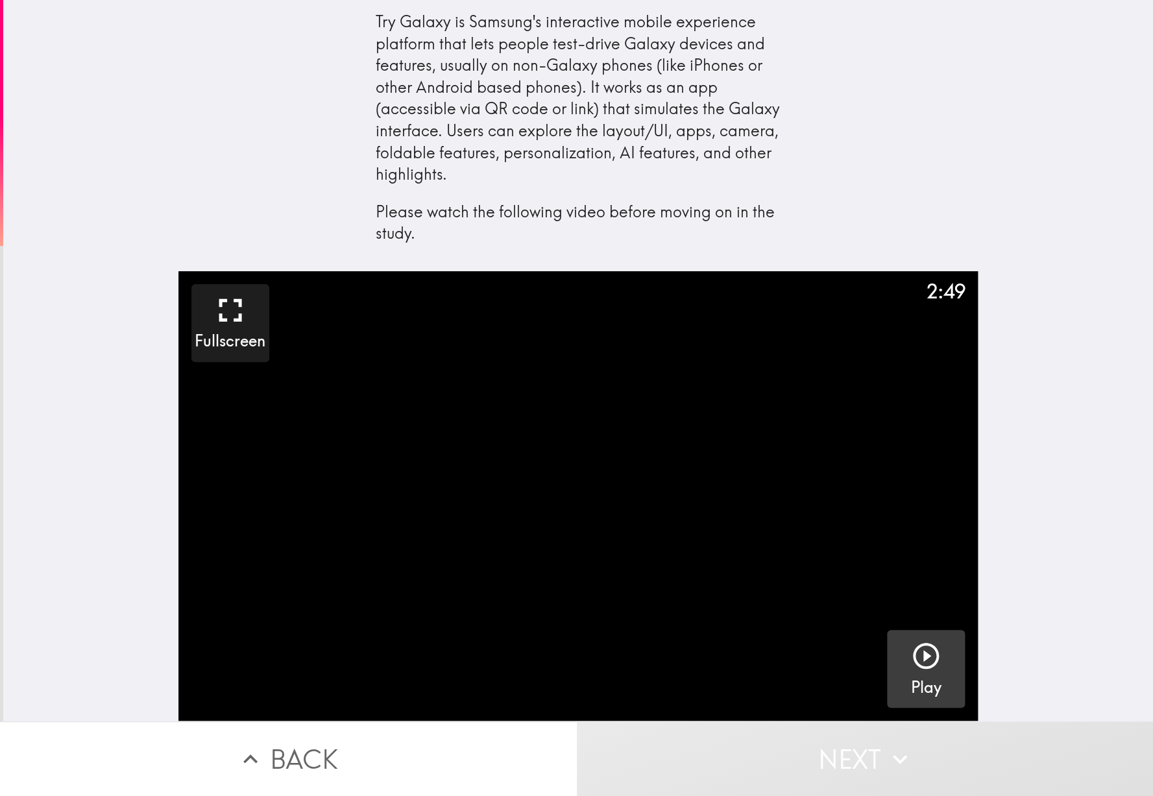
click at [922, 647] on icon "button" at bounding box center [926, 656] width 31 height 31
